Goal: Task Accomplishment & Management: Use online tool/utility

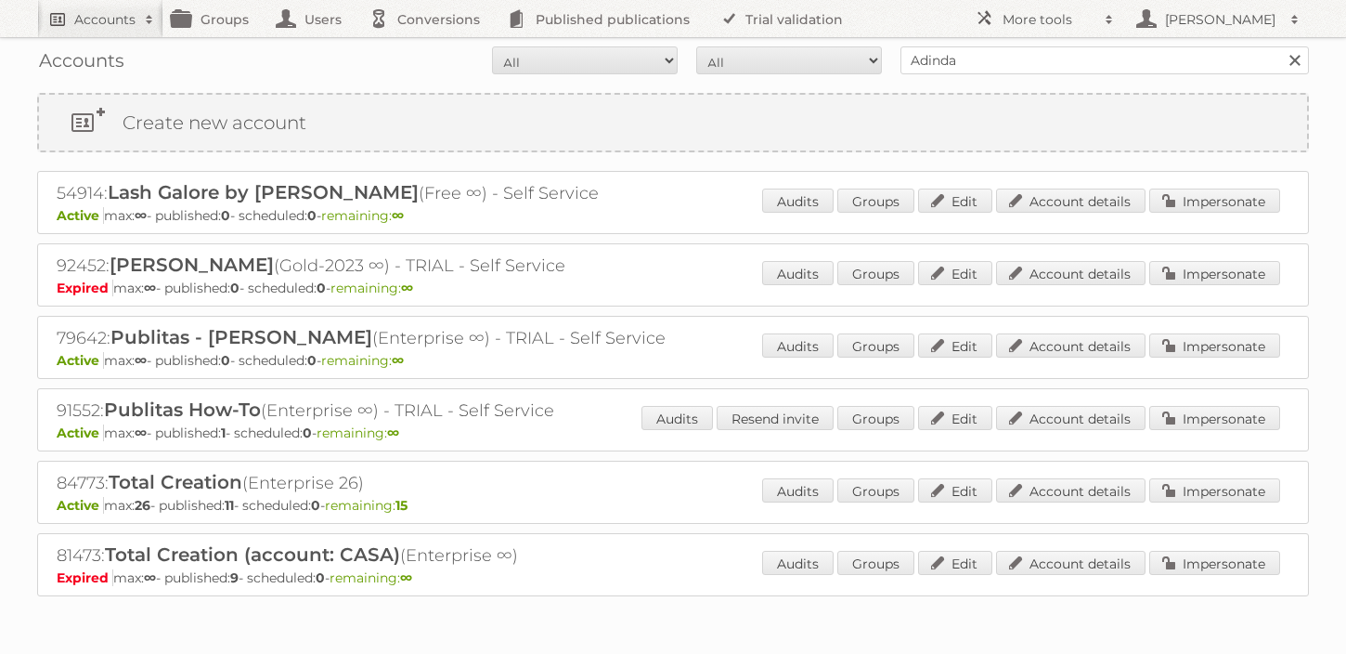
click at [108, 7] on link "Accounts" at bounding box center [100, 18] width 126 height 37
type input"] "Action"
click at [428, 47] on input "Search" at bounding box center [442, 61] width 28 height 28
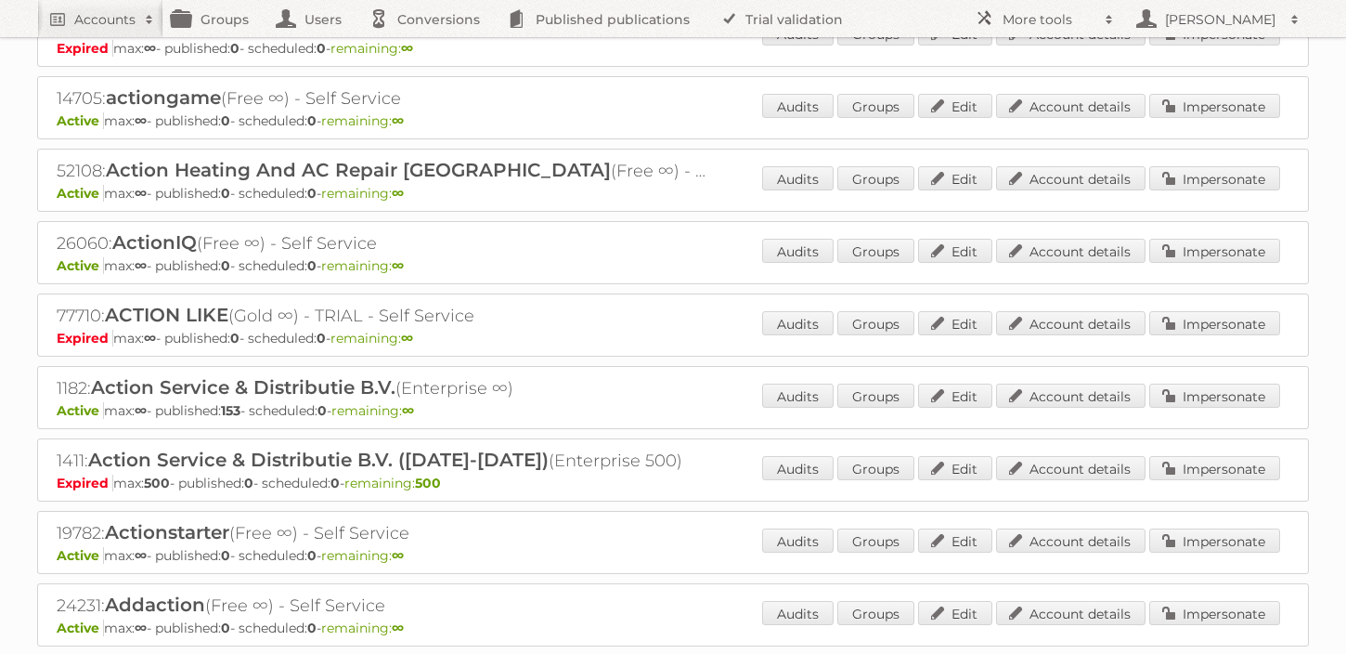
scroll to position [320, 0]
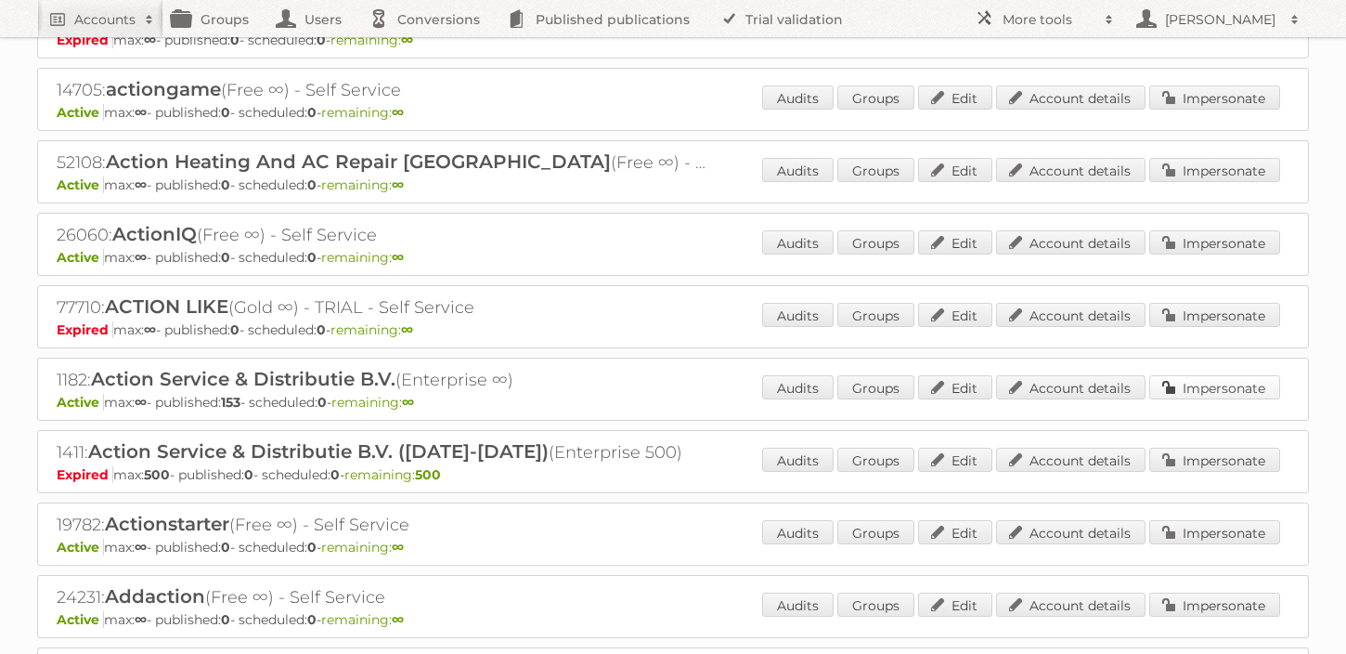
click at [1177, 376] on link "Impersonate" at bounding box center [1215, 387] width 131 height 24
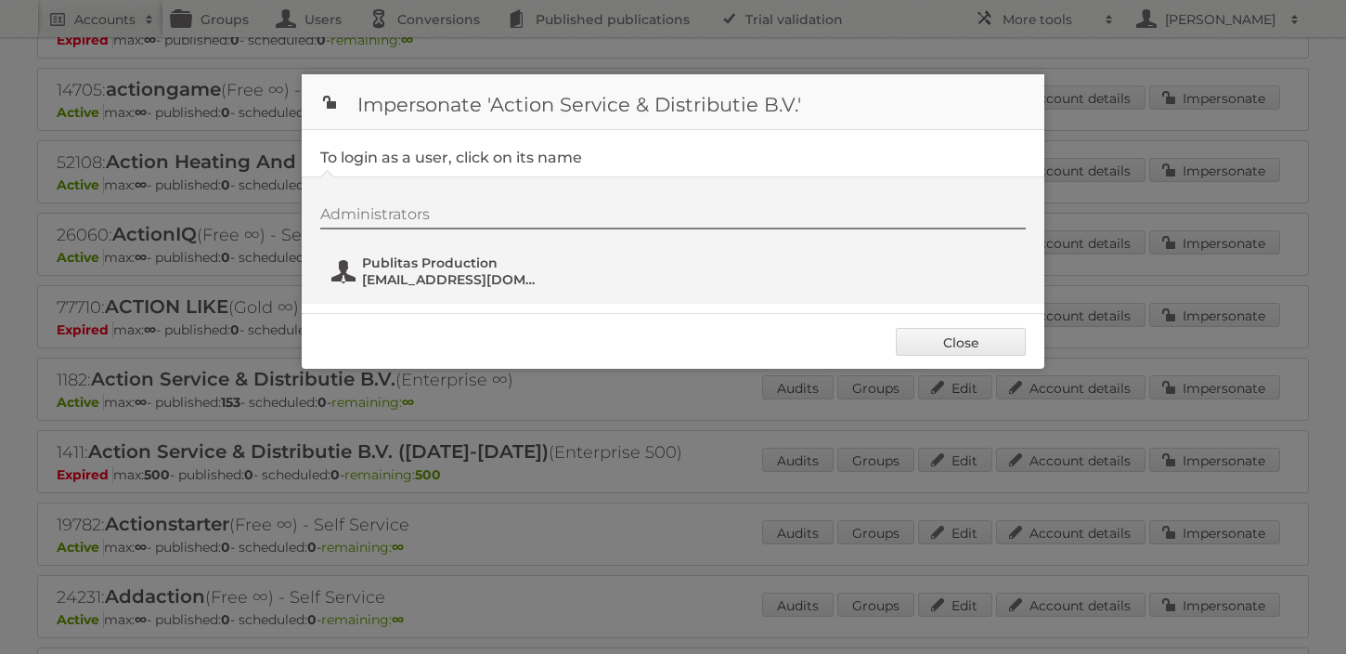
click at [353, 279] on button "Publitas Production [EMAIL_ADDRESS][DOMAIN_NAME]" at bounding box center [439, 271] width 218 height 37
